Goal: Communication & Community: Participate in discussion

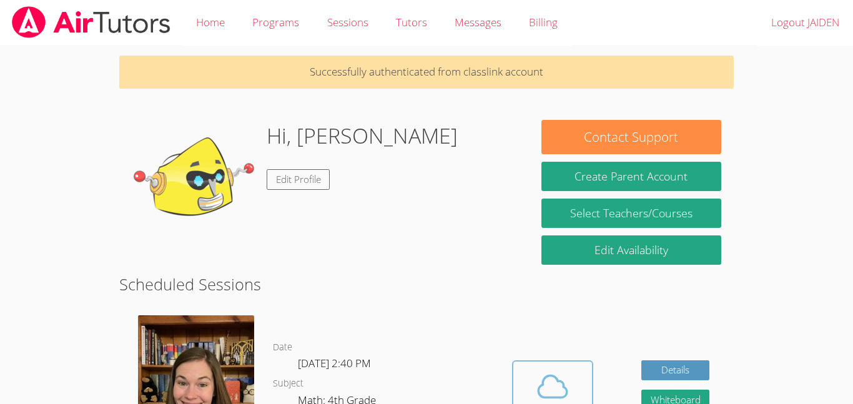
click at [549, 374] on icon at bounding box center [552, 386] width 35 height 35
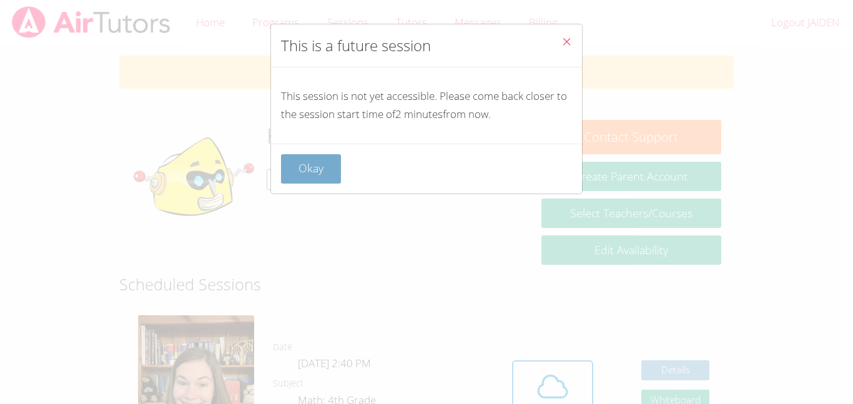
click at [310, 171] on button "Okay" at bounding box center [311, 168] width 60 height 29
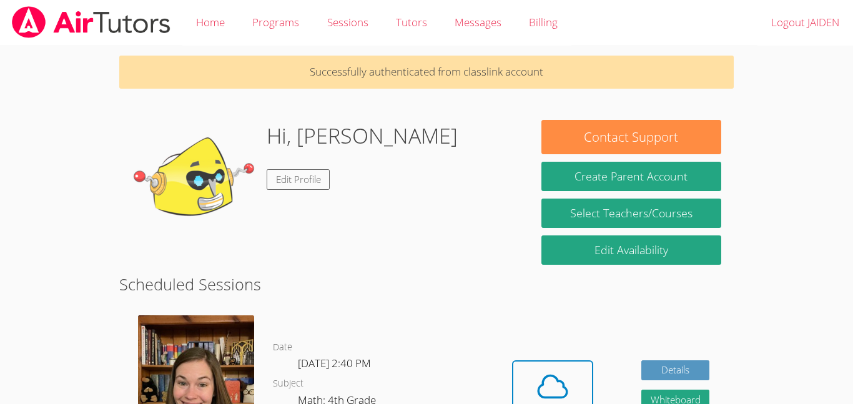
scroll to position [26, 0]
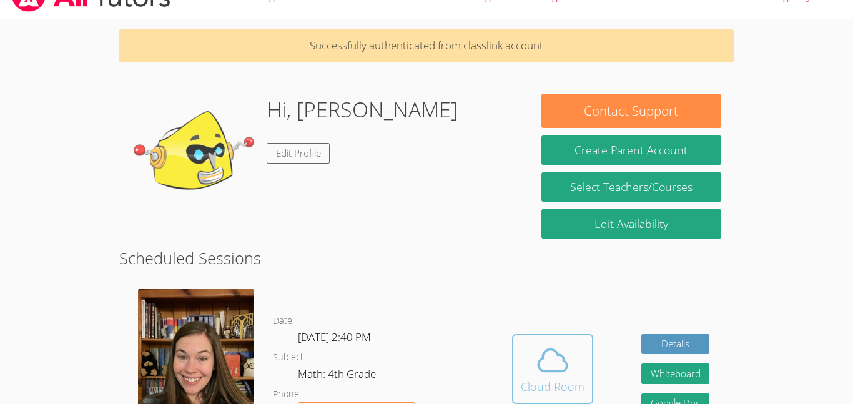
click at [552, 355] on icon at bounding box center [552, 360] width 35 height 35
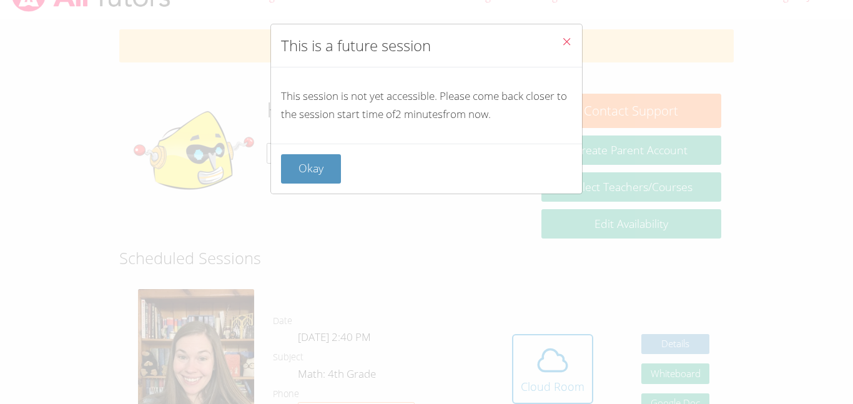
click at [563, 37] on icon "Close" at bounding box center [567, 41] width 11 height 11
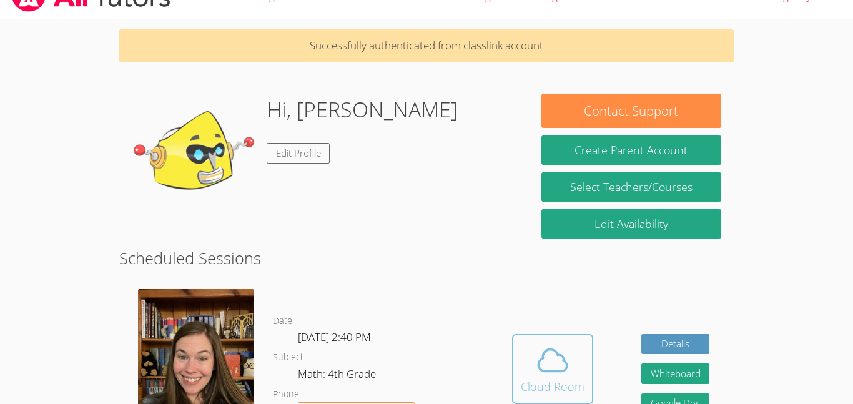
click at [573, 382] on div "Cloud Room" at bounding box center [553, 386] width 64 height 17
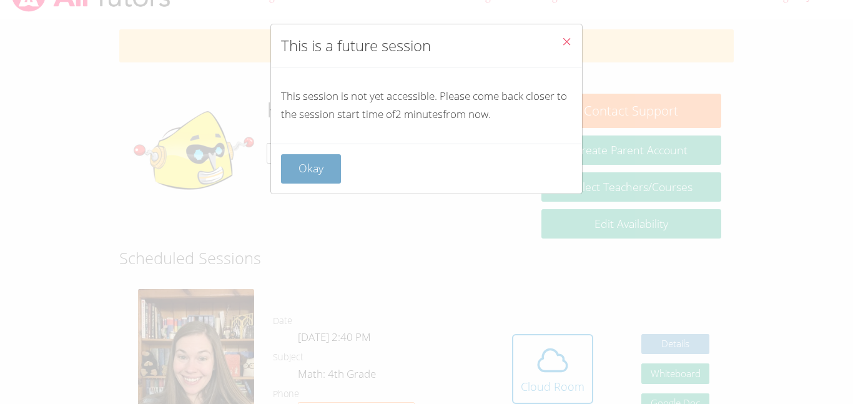
click at [330, 173] on button "Okay" at bounding box center [311, 168] width 60 height 29
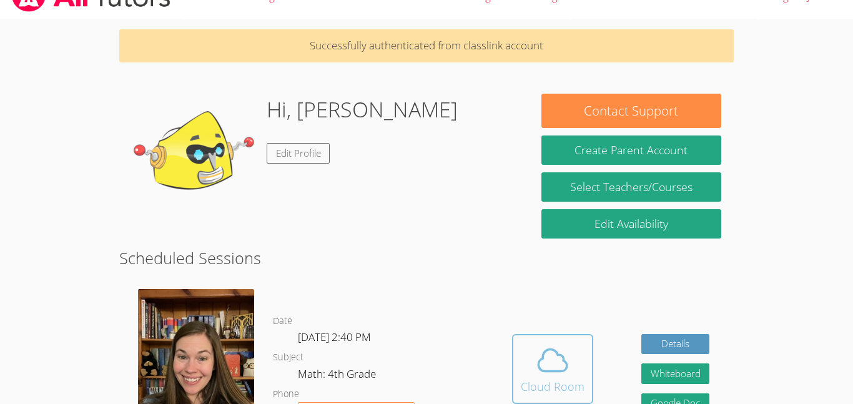
click at [525, 373] on span at bounding box center [553, 360] width 64 height 35
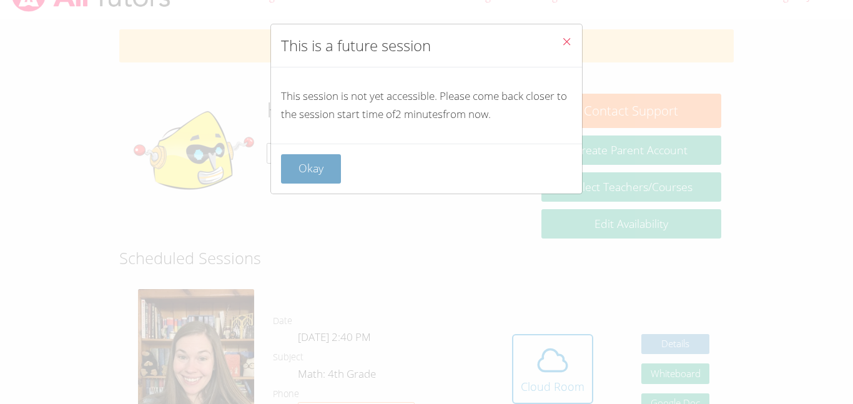
click at [302, 166] on button "Okay" at bounding box center [311, 168] width 60 height 29
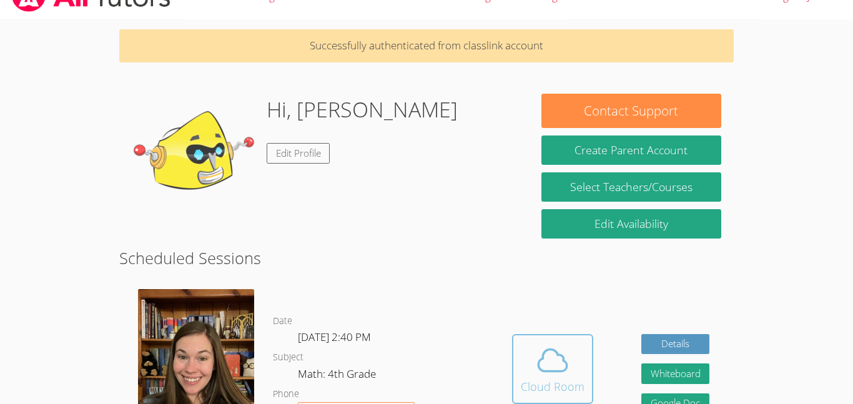
click at [536, 365] on icon at bounding box center [552, 360] width 35 height 35
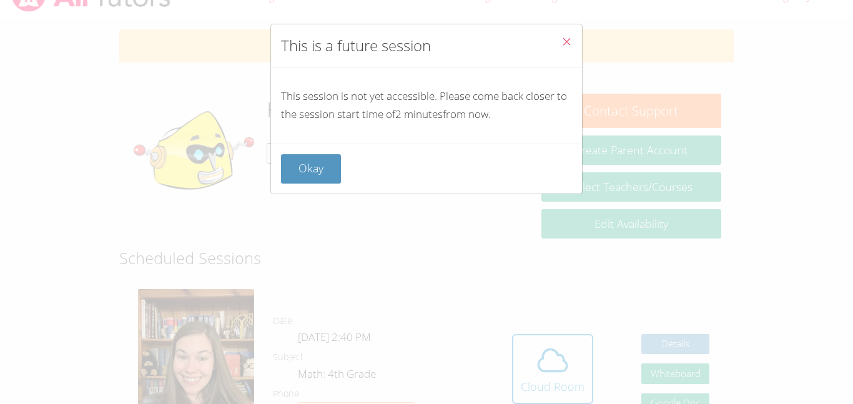
click at [568, 47] on span "Close" at bounding box center [567, 43] width 11 height 14
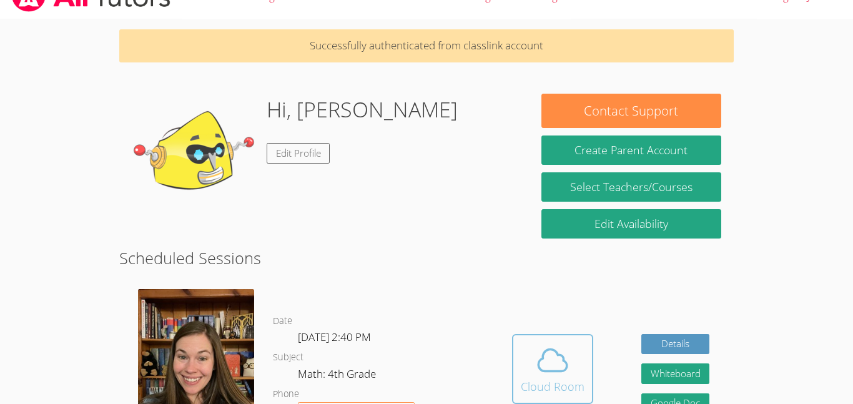
click at [546, 347] on icon at bounding box center [552, 360] width 35 height 35
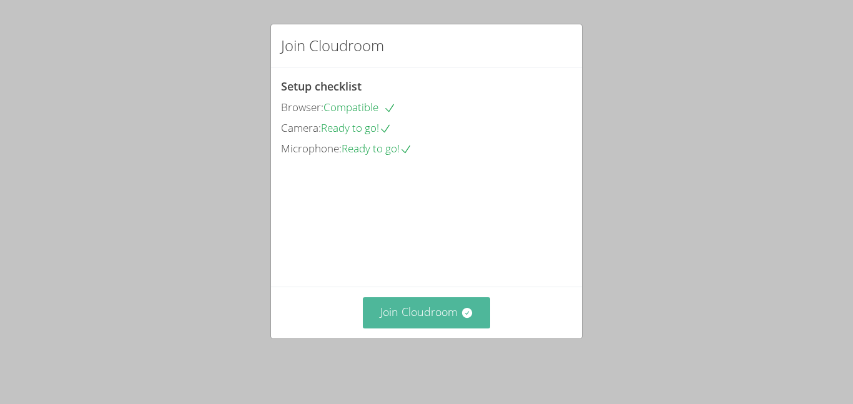
click at [481, 320] on button "Join Cloudroom" at bounding box center [427, 312] width 128 height 31
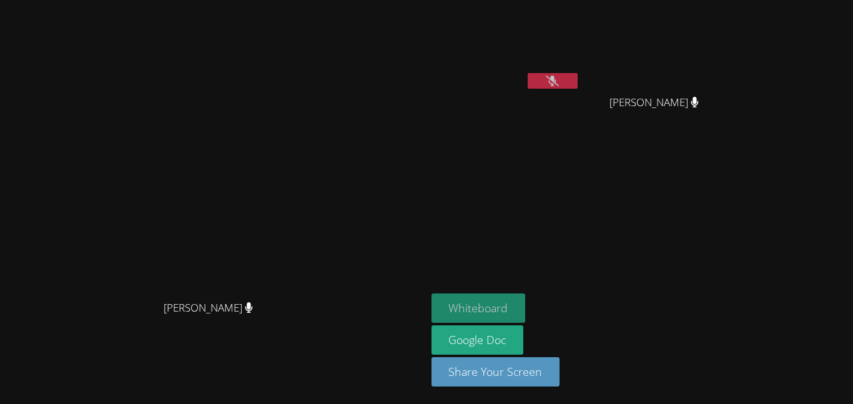
click at [526, 302] on button "Whiteboard" at bounding box center [479, 308] width 94 height 29
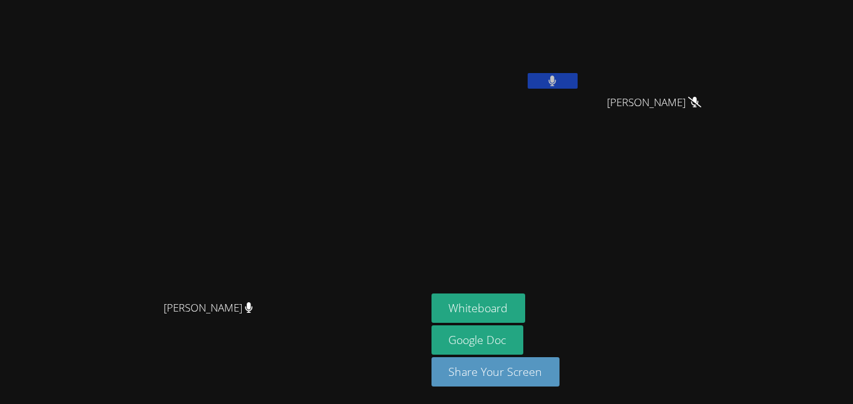
click at [578, 84] on button at bounding box center [553, 81] width 50 height 16
click at [559, 84] on icon at bounding box center [552, 81] width 13 height 11
click at [305, 157] on video at bounding box center [212, 177] width 187 height 234
click at [526, 300] on button "Whiteboard" at bounding box center [479, 308] width 94 height 29
click at [578, 76] on button at bounding box center [553, 81] width 50 height 16
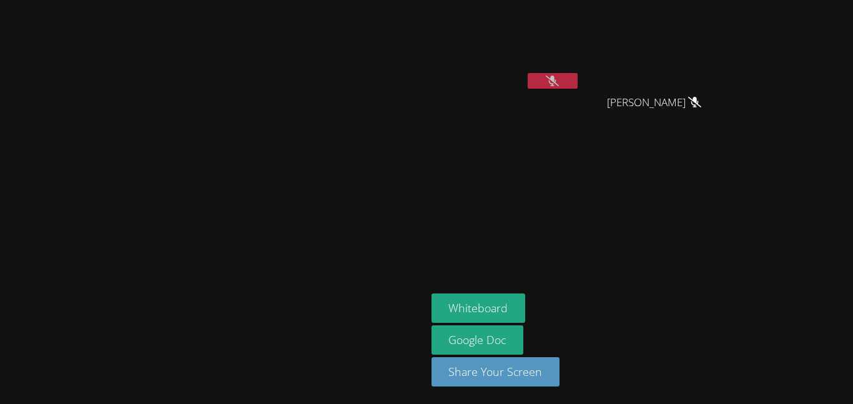
click at [653, 236] on aside "JAIDEN MOORE EZRA SMITH EZRA SMITH Whiteboard Google Doc Share Your Screen" at bounding box center [583, 202] width 312 height 404
click at [578, 73] on button at bounding box center [553, 81] width 50 height 16
click at [578, 81] on button at bounding box center [553, 81] width 50 height 16
click at [580, 72] on video at bounding box center [506, 47] width 149 height 84
click at [578, 79] on button at bounding box center [553, 81] width 50 height 16
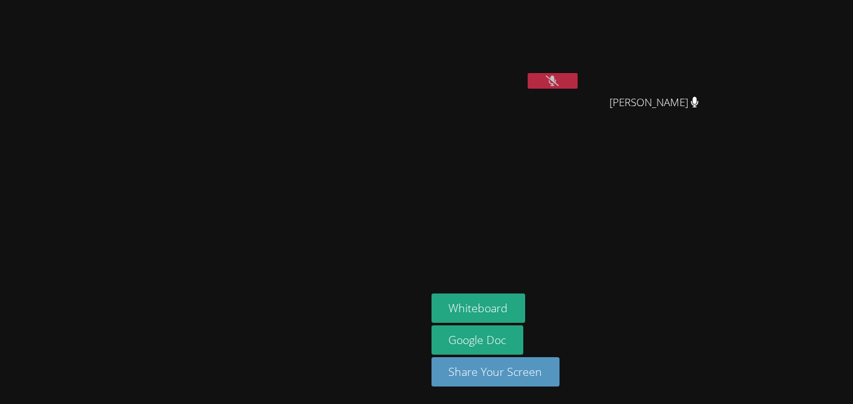
click at [307, 255] on video at bounding box center [212, 177] width 187 height 234
click at [559, 81] on icon at bounding box center [552, 81] width 13 height 11
click at [557, 80] on icon at bounding box center [552, 81] width 7 height 11
click at [119, 60] on video at bounding box center [212, 177] width 187 height 234
click at [580, 70] on video at bounding box center [506, 47] width 149 height 84
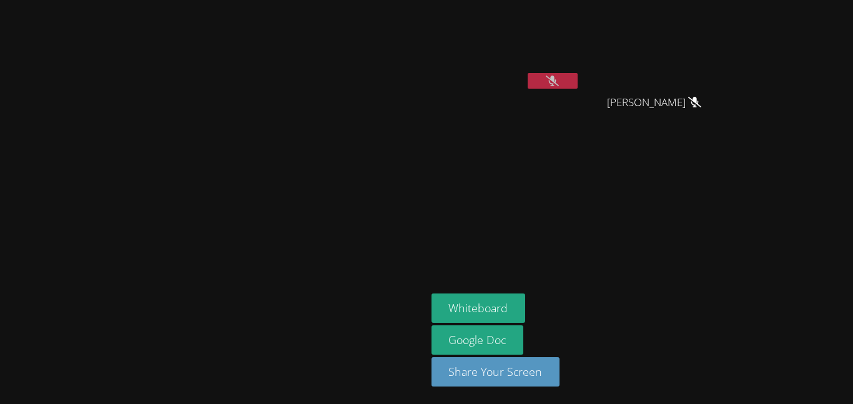
click at [578, 74] on button at bounding box center [553, 81] width 50 height 16
click at [528, 73] on button at bounding box center [553, 81] width 50 height 16
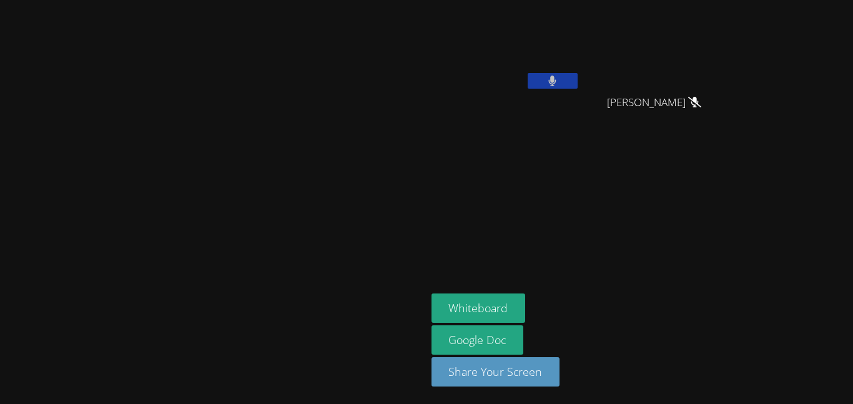
click at [557, 82] on icon at bounding box center [552, 81] width 7 height 11
click at [559, 81] on icon at bounding box center [552, 81] width 13 height 11
click at [578, 79] on button at bounding box center [553, 81] width 50 height 16
click at [578, 75] on button at bounding box center [553, 81] width 50 height 16
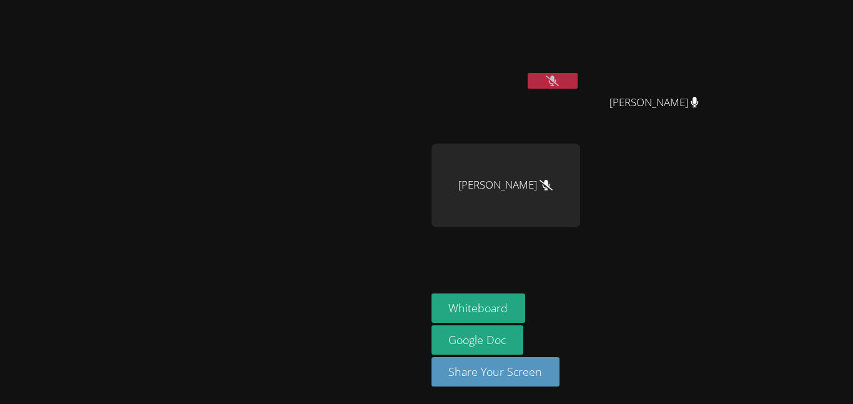
click at [580, 191] on div "YURIKO YANEZ" at bounding box center [506, 186] width 149 height 84
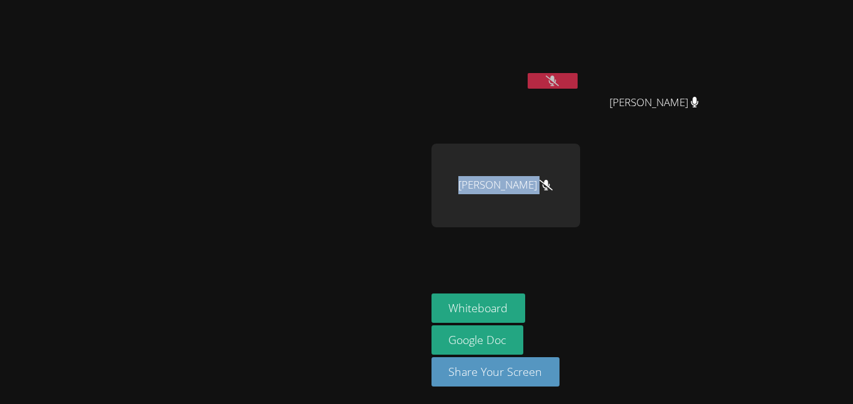
click at [580, 191] on div "YURIKO YANEZ" at bounding box center [506, 186] width 149 height 84
click at [580, 54] on video at bounding box center [506, 47] width 149 height 84
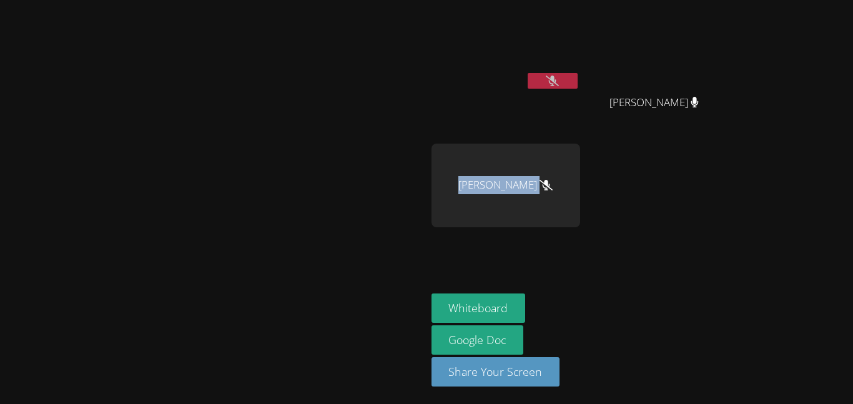
click at [578, 80] on button at bounding box center [553, 81] width 50 height 16
click at [578, 86] on button at bounding box center [553, 81] width 50 height 16
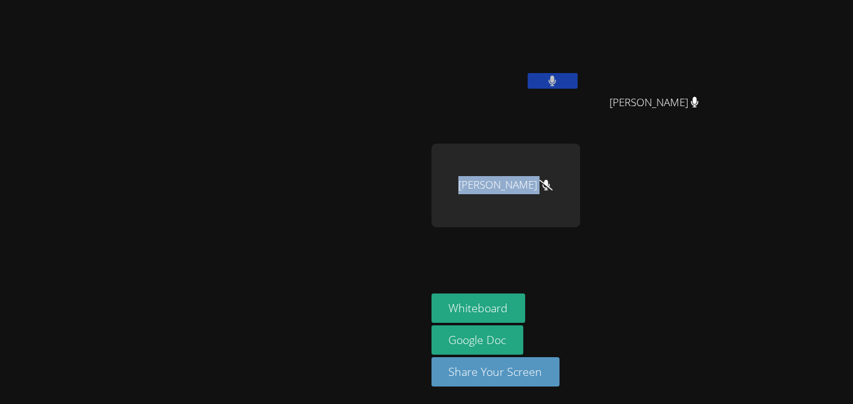
click at [557, 76] on icon at bounding box center [552, 81] width 8 height 11
click at [578, 73] on button at bounding box center [553, 81] width 50 height 16
click at [528, 73] on button at bounding box center [553, 81] width 50 height 16
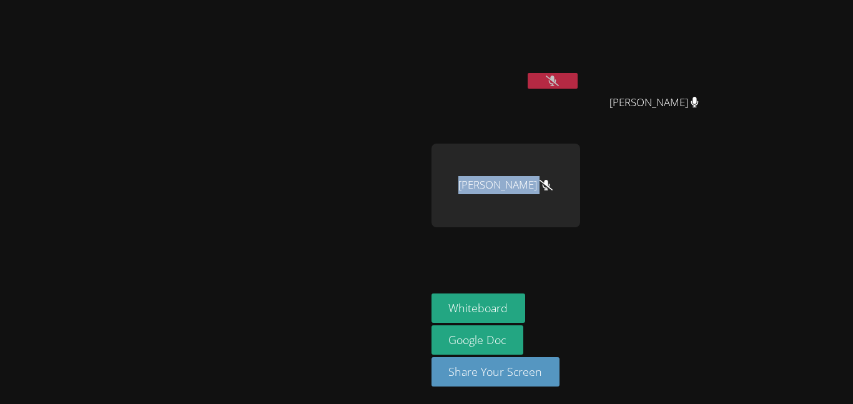
click at [578, 73] on button at bounding box center [553, 81] width 50 height 16
click at [578, 75] on button at bounding box center [553, 81] width 50 height 16
click at [578, 88] on button at bounding box center [553, 81] width 50 height 16
click at [557, 78] on icon at bounding box center [552, 81] width 8 height 11
click at [578, 87] on button at bounding box center [553, 81] width 50 height 16
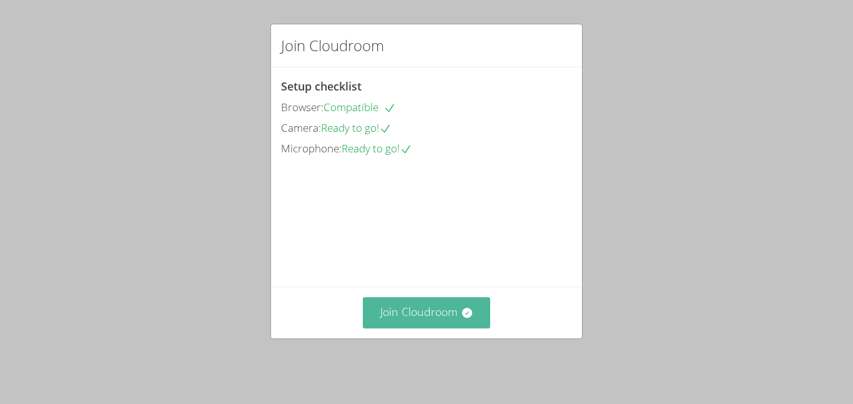
click at [398, 311] on button "Join Cloudroom" at bounding box center [427, 312] width 128 height 31
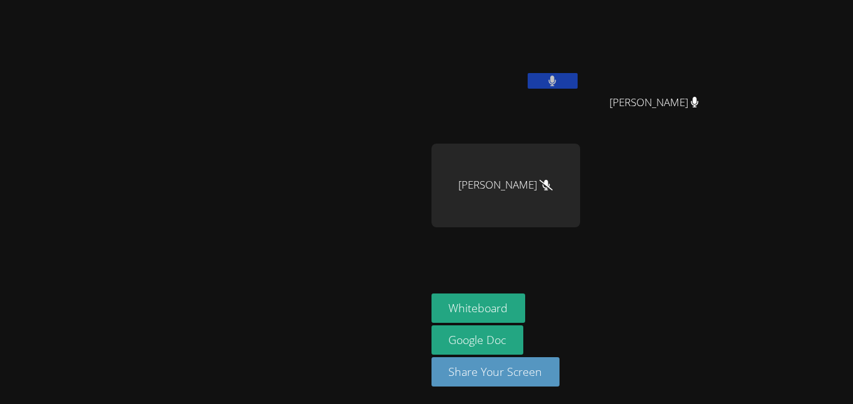
click at [578, 89] on div at bounding box center [553, 82] width 50 height 19
click at [557, 76] on icon at bounding box center [552, 81] width 7 height 11
click at [578, 88] on button at bounding box center [553, 81] width 50 height 16
click at [557, 81] on icon at bounding box center [552, 81] width 7 height 11
click at [580, 69] on video at bounding box center [506, 47] width 149 height 84
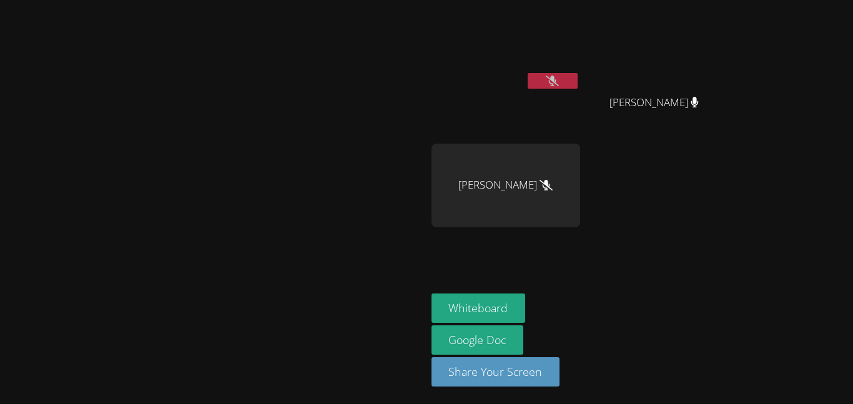
click at [559, 82] on icon at bounding box center [552, 81] width 13 height 11
click at [580, 69] on video at bounding box center [506, 47] width 149 height 84
click at [578, 91] on div at bounding box center [553, 82] width 50 height 19
click at [578, 78] on button at bounding box center [553, 81] width 50 height 16
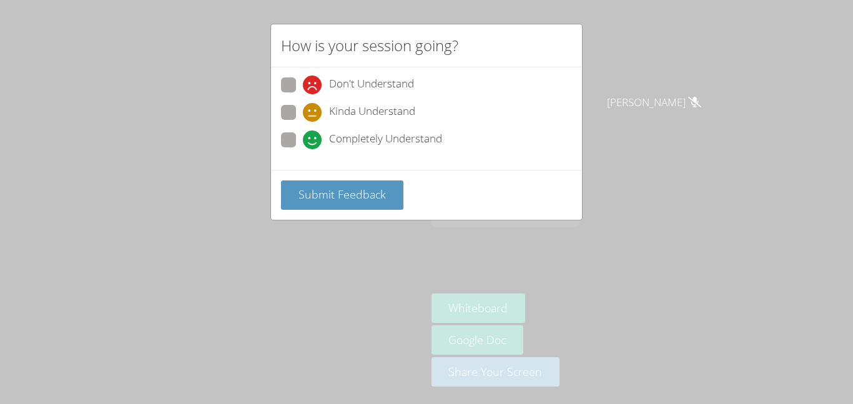
click at [374, 136] on span "Completely Understand" at bounding box center [385, 140] width 113 height 19
click at [314, 136] on input "Completely Understand" at bounding box center [308, 137] width 11 height 11
radio input "true"
click at [410, 93] on span "Don't Understand" at bounding box center [371, 85] width 85 height 19
click at [314, 88] on input "Don't Understand" at bounding box center [308, 82] width 11 height 11
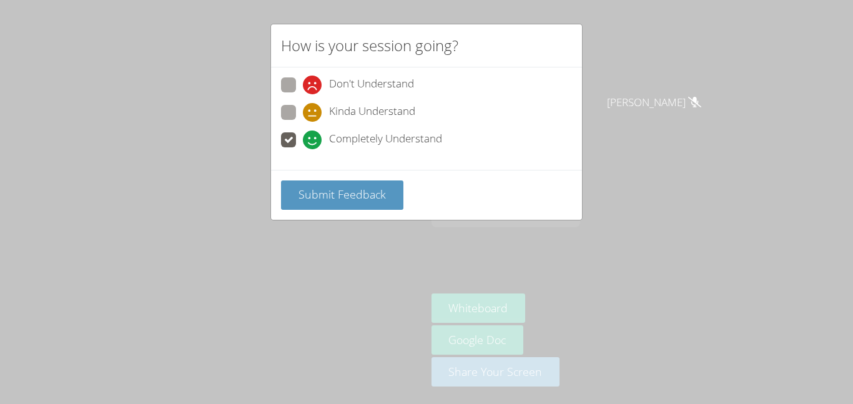
radio input "true"
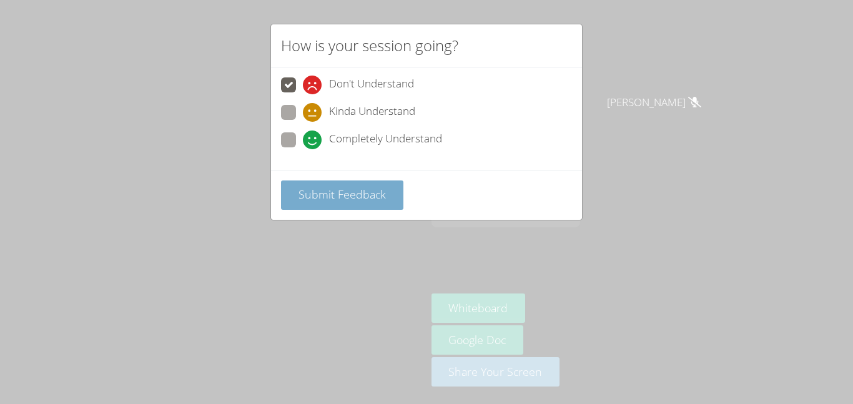
click at [349, 193] on span "Submit Feedback" at bounding box center [342, 194] width 87 height 15
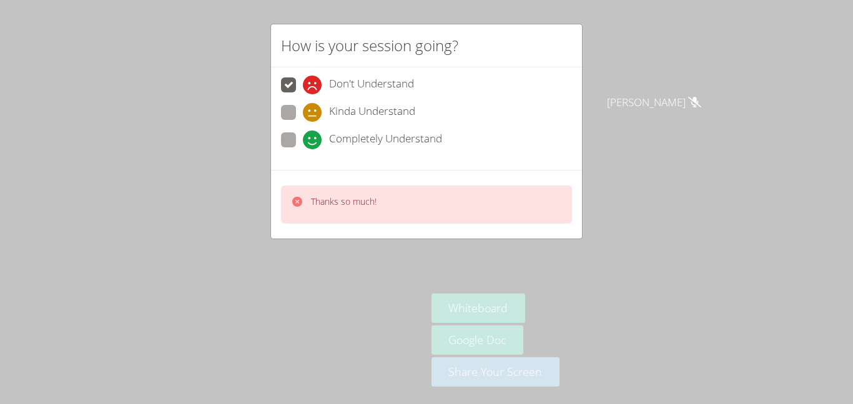
click at [424, 131] on span "Completely Understand" at bounding box center [385, 140] width 113 height 19
click at [314, 132] on input "Completely Understand" at bounding box center [308, 137] width 11 height 11
radio input "true"
click at [423, 139] on span "Completely Understand" at bounding box center [385, 140] width 113 height 19
click at [314, 139] on input "Completely Understand" at bounding box center [308, 137] width 11 height 11
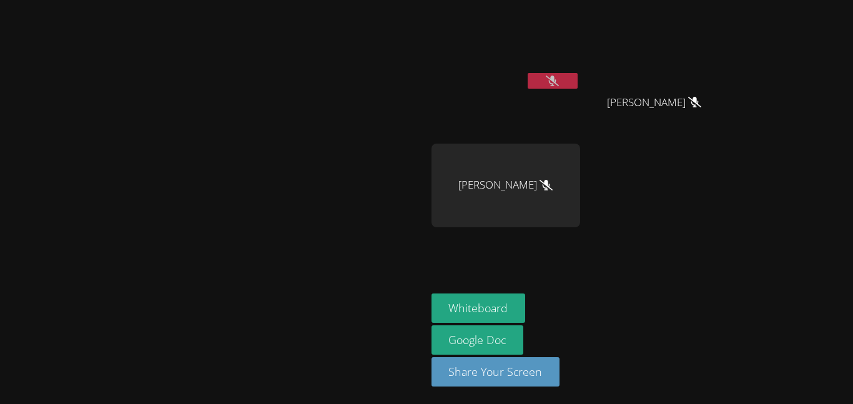
click at [578, 81] on button at bounding box center [553, 81] width 50 height 16
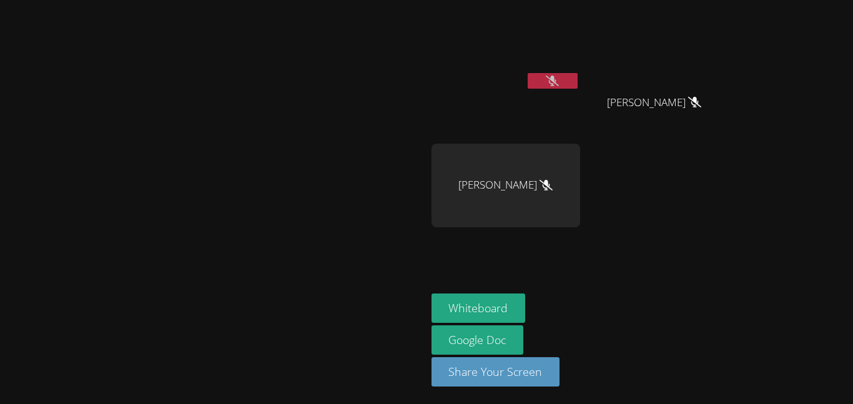
click at [578, 81] on button at bounding box center [553, 81] width 50 height 16
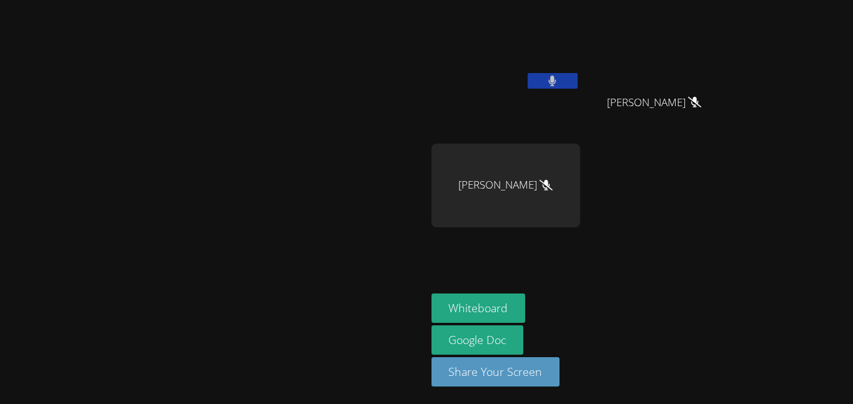
click at [528, 73] on button at bounding box center [553, 81] width 50 height 16
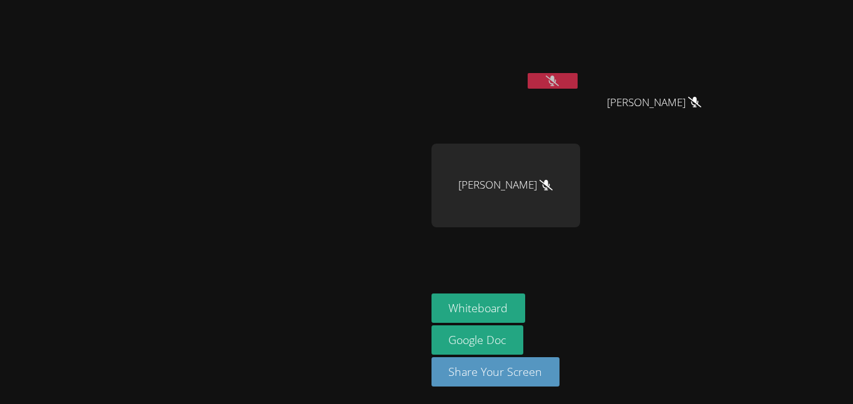
click at [528, 73] on button at bounding box center [553, 81] width 50 height 16
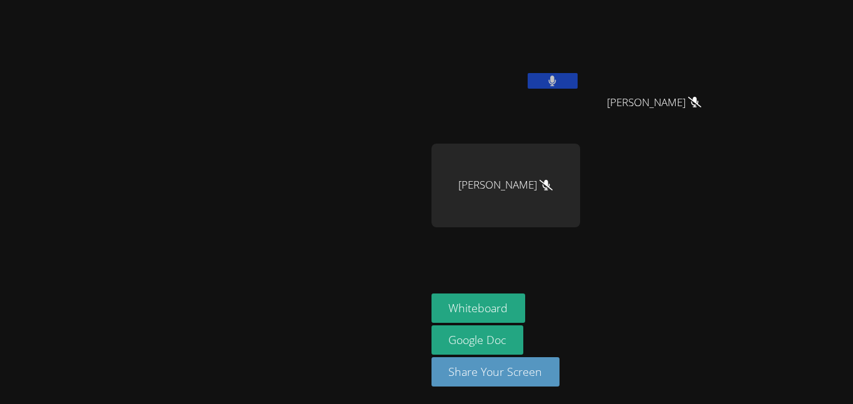
click at [528, 73] on button at bounding box center [553, 81] width 50 height 16
click at [578, 81] on button at bounding box center [553, 81] width 50 height 16
click at [559, 81] on icon at bounding box center [552, 81] width 13 height 11
click at [557, 81] on icon at bounding box center [552, 81] width 8 height 11
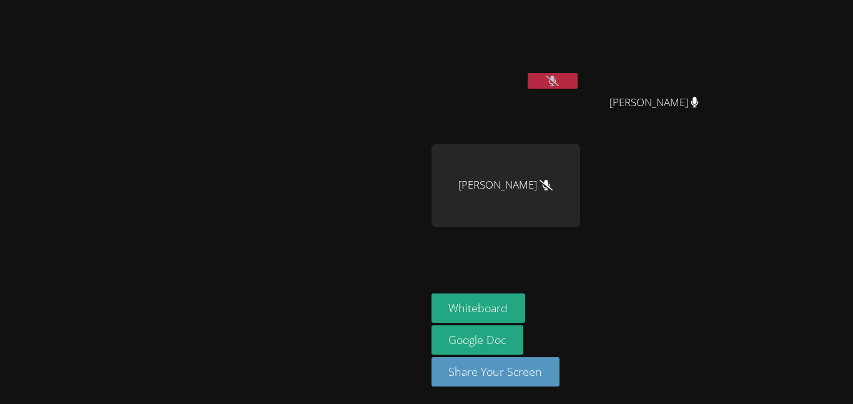
click at [559, 81] on icon at bounding box center [552, 81] width 13 height 11
click at [578, 77] on button at bounding box center [553, 81] width 50 height 16
click at [578, 76] on button at bounding box center [553, 81] width 50 height 16
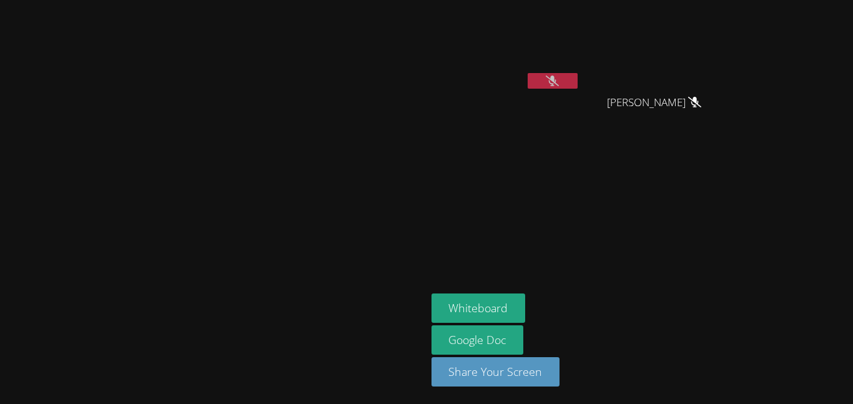
click at [580, 72] on video at bounding box center [506, 47] width 149 height 84
click at [559, 76] on icon at bounding box center [552, 81] width 13 height 11
click at [526, 303] on button "Whiteboard" at bounding box center [479, 308] width 94 height 29
click at [578, 80] on button at bounding box center [553, 81] width 50 height 16
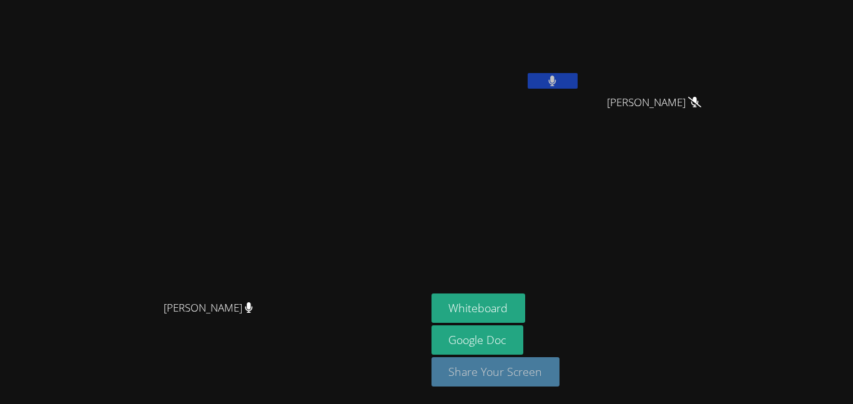
click at [560, 370] on button "Share Your Screen" at bounding box center [496, 371] width 129 height 29
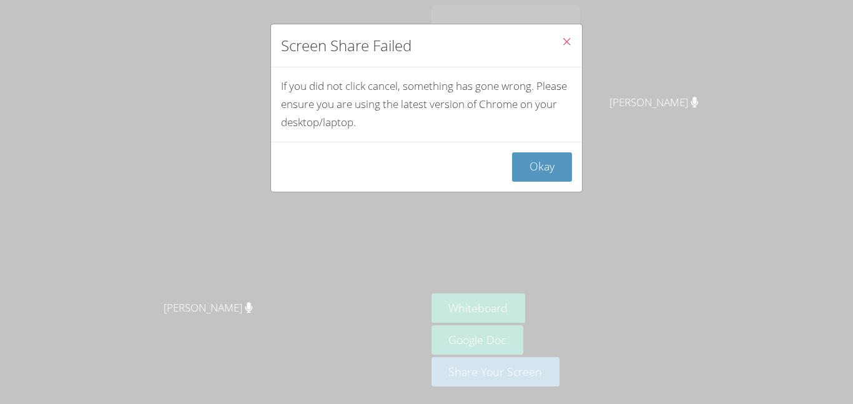
click at [565, 45] on icon "Close" at bounding box center [567, 41] width 11 height 11
click at [569, 42] on icon "Close" at bounding box center [567, 41] width 11 height 11
click at [541, 160] on button "Okay" at bounding box center [542, 166] width 60 height 29
